Goal: Information Seeking & Learning: Compare options

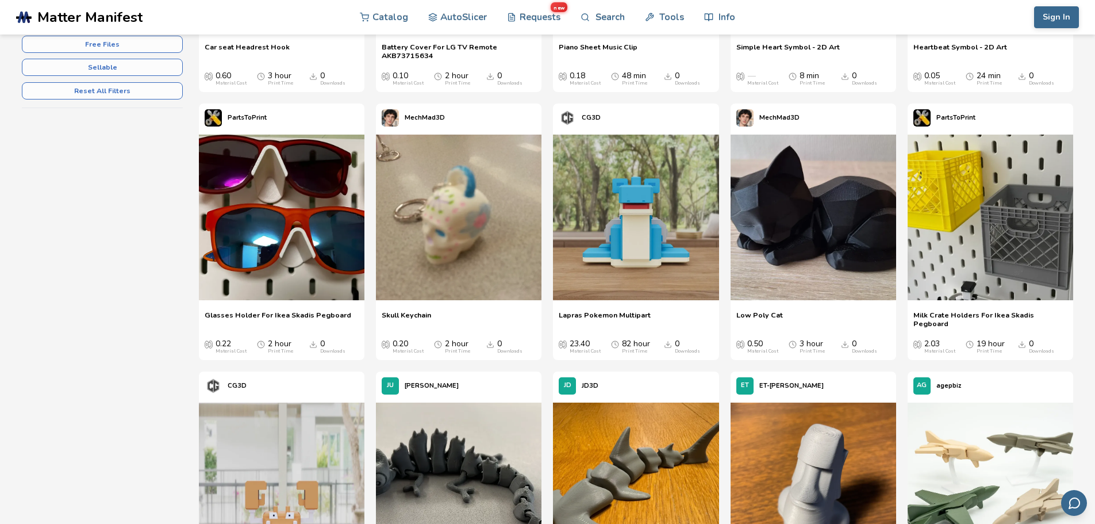
scroll to position [248, 0]
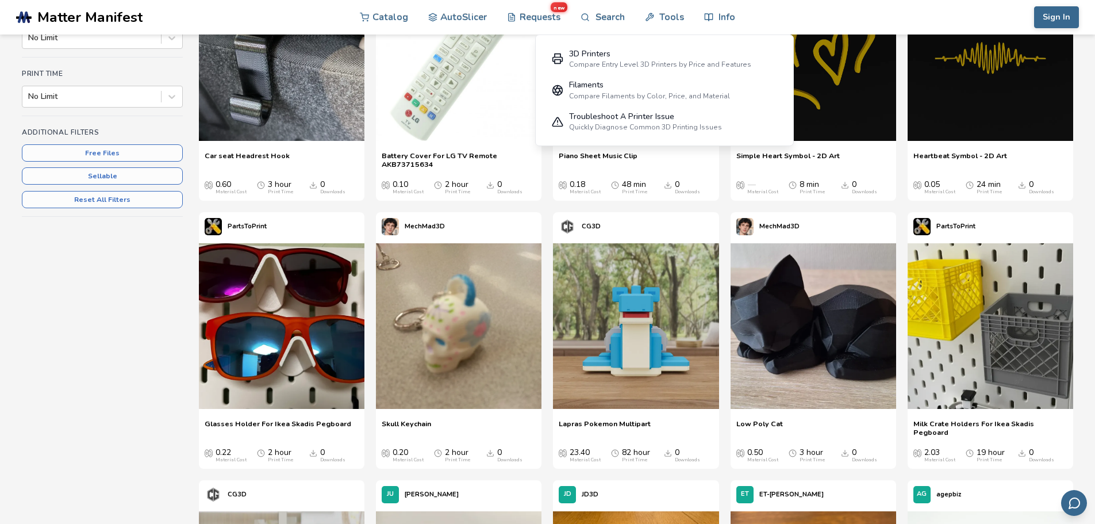
drag, startPoint x: 1102, startPoint y: 69, endPoint x: 852, endPoint y: 5, distance: 258.2
click at [852, 5] on div "Sign In Catalog AutoSlicer Requests new Search Tools Info Catalog AutoSlicer Re…" at bounding box center [950, 17] width 258 height 34
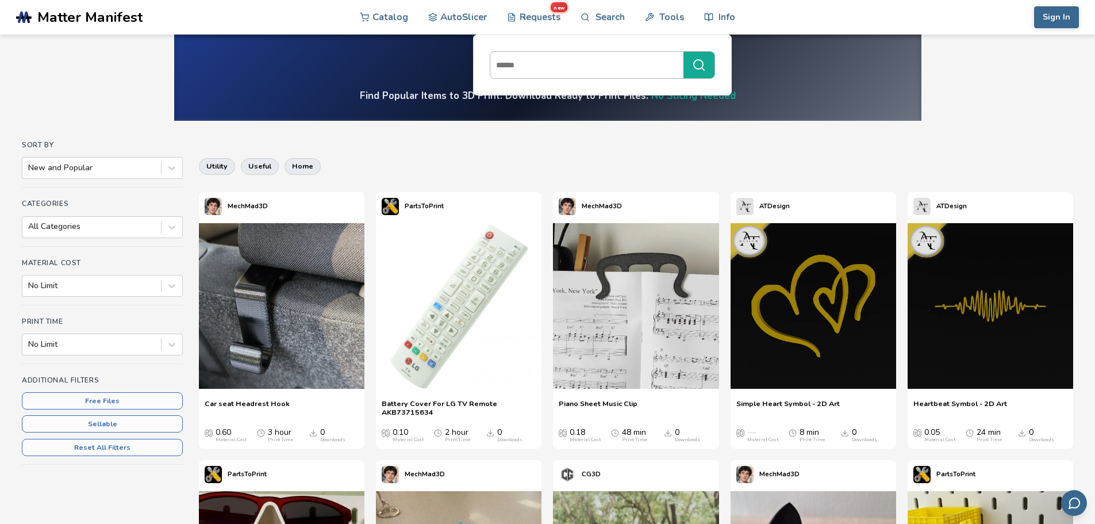
click at [597, 63] on input at bounding box center [583, 65] width 187 height 21
type input "**********"
click at [683, 52] on button "**********" at bounding box center [698, 65] width 31 height 26
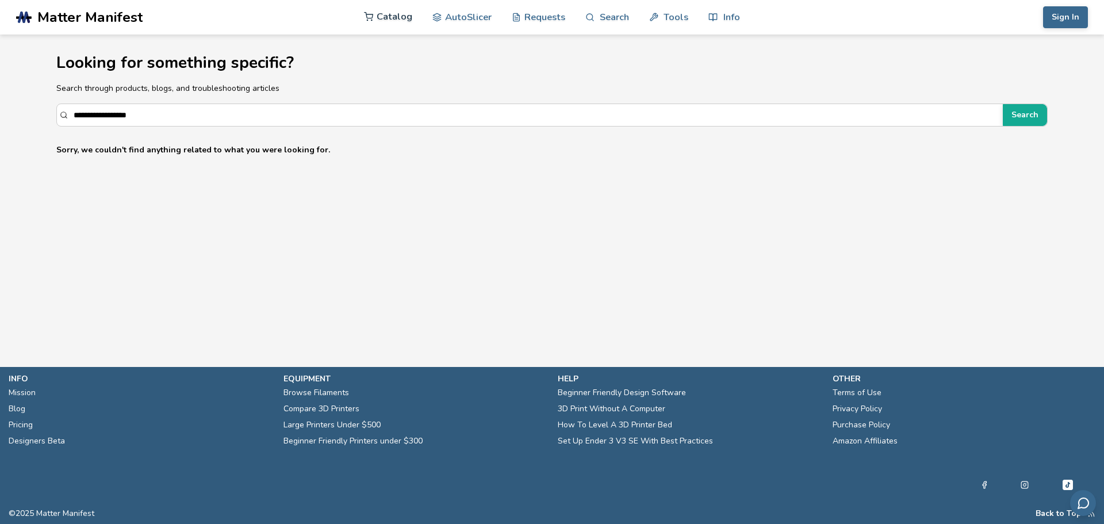
click at [400, 20] on link "Catalog" at bounding box center [388, 16] width 48 height 34
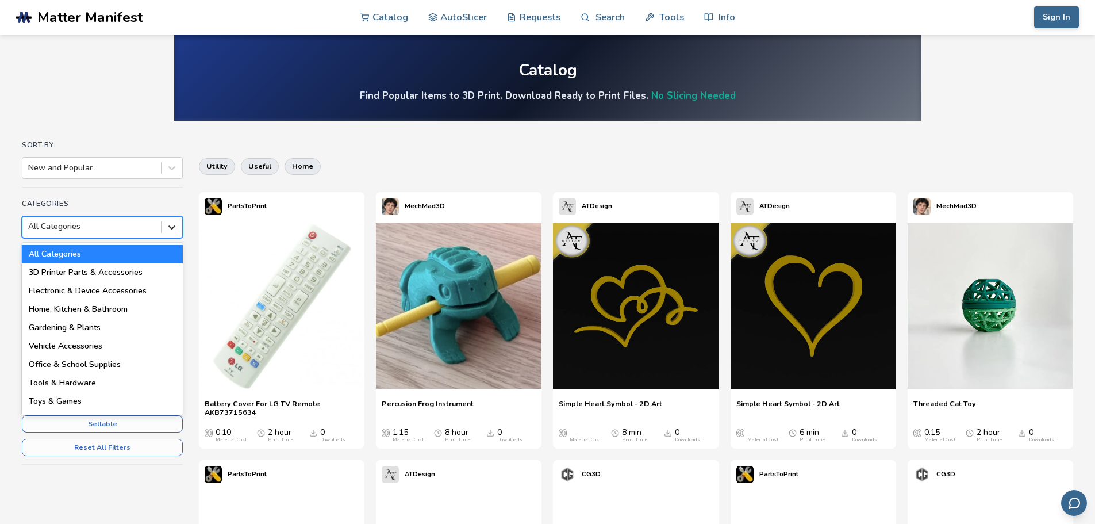
click at [173, 230] on icon at bounding box center [171, 226] width 11 height 11
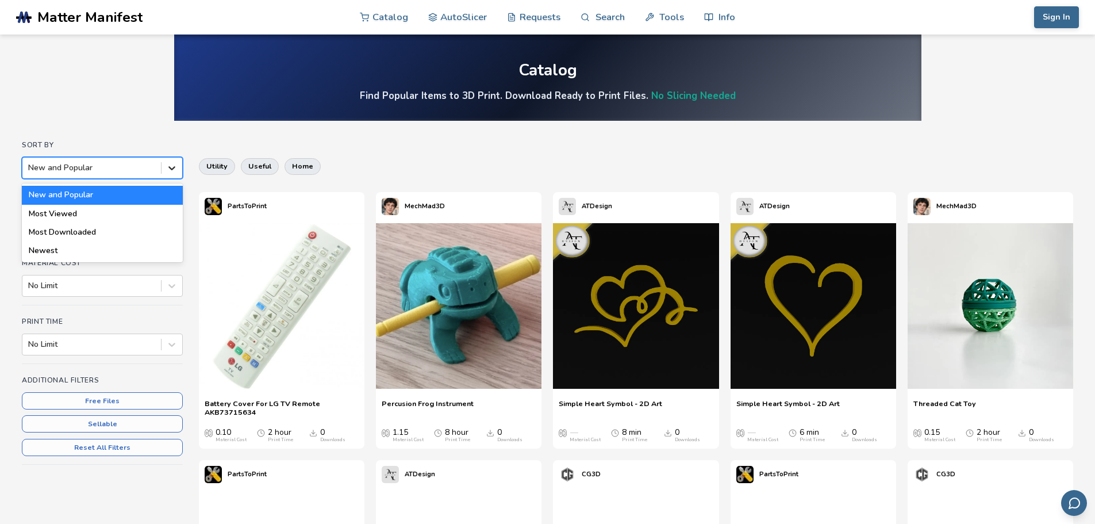
click at [172, 172] on icon at bounding box center [171, 167] width 11 height 11
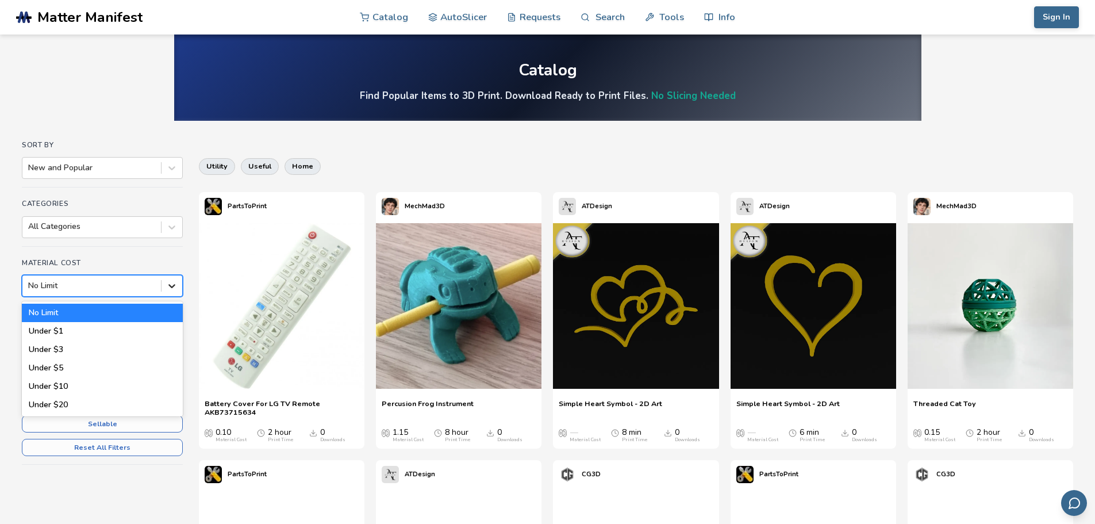
click at [171, 289] on icon at bounding box center [171, 285] width 11 height 11
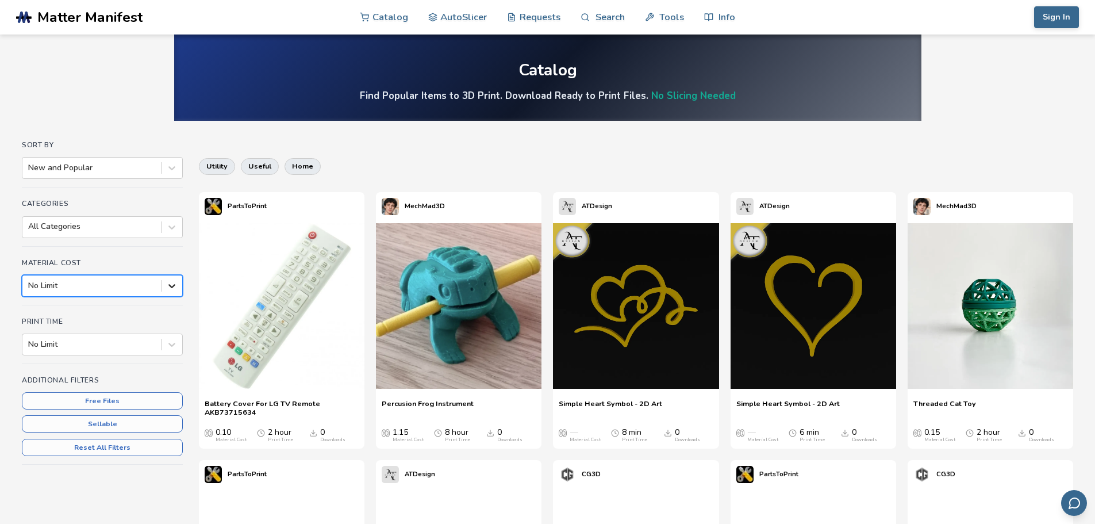
click at [171, 289] on icon at bounding box center [171, 285] width 11 height 11
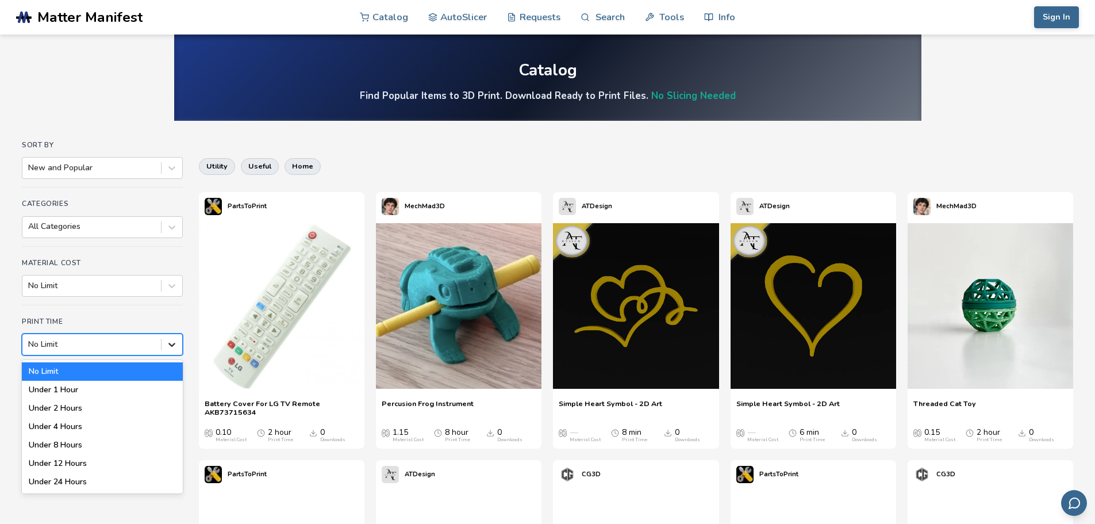
click at [181, 346] on div at bounding box center [172, 344] width 21 height 21
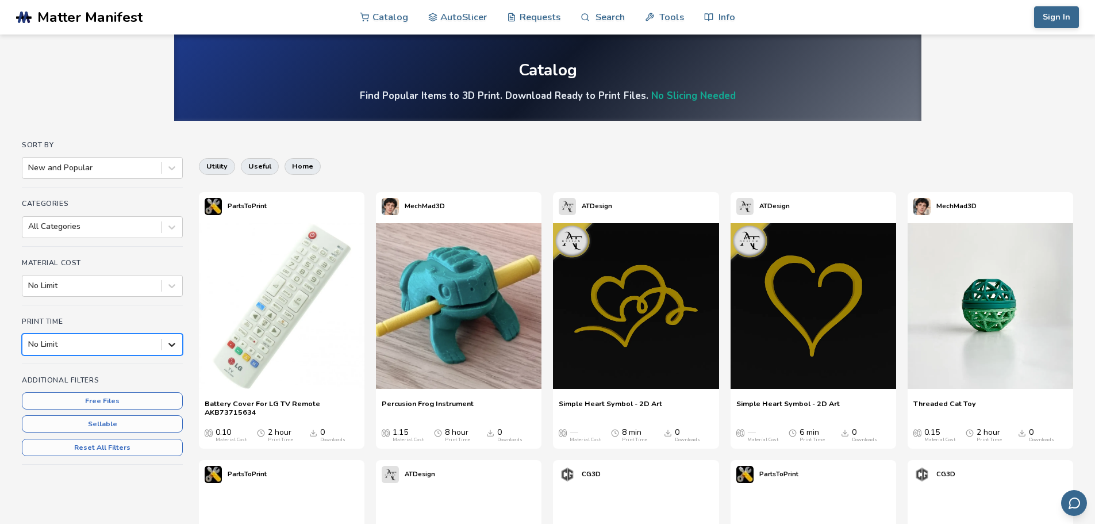
click at [181, 346] on div at bounding box center [172, 344] width 21 height 21
click at [171, 317] on h4 "Print Time" at bounding box center [102, 321] width 161 height 8
